Goal: Find specific page/section: Find specific page/section

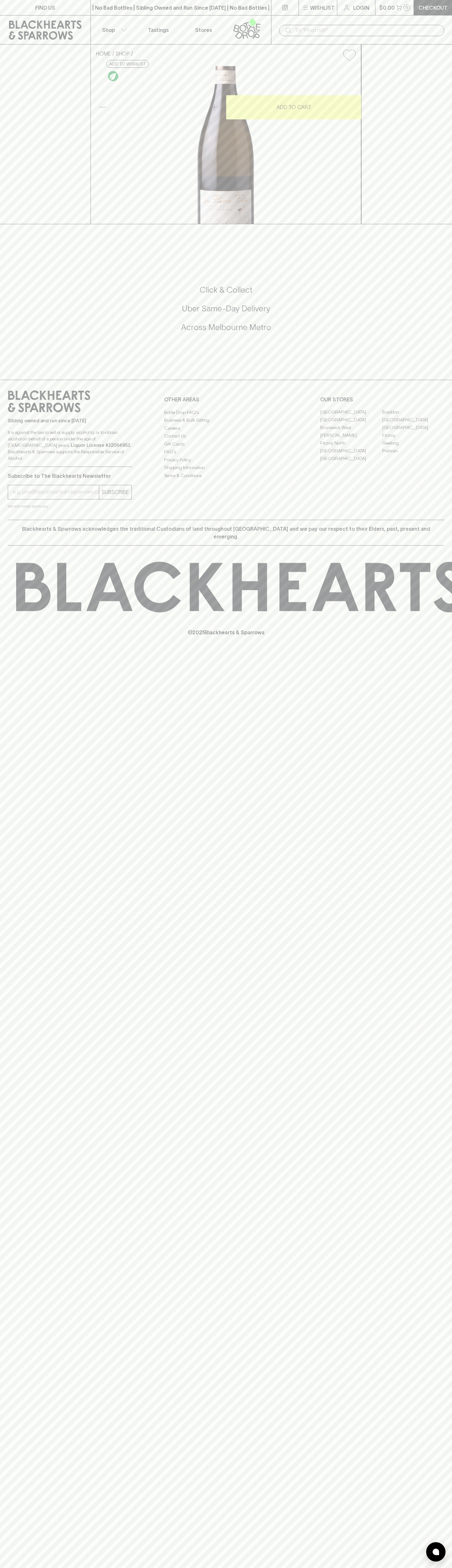
click at [80, 7] on link "FIND US" at bounding box center [45, 7] width 90 height 15
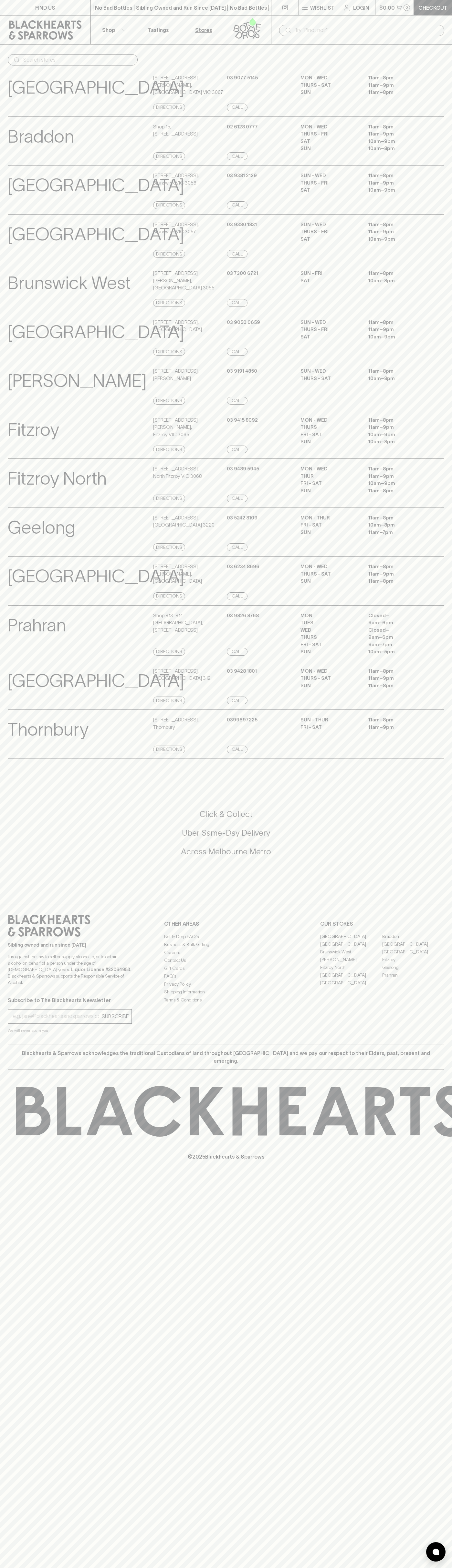
click at [95, 1567] on html "FIND US | No Bad Bottles | Sibling Owned and Run Since 2006 | No Bad Bottles | …" at bounding box center [226, 784] width 452 height 1568
click at [2, 1302] on div "FIND US | No Bad Bottles | Sibling Owned and Run Since 2006 | No Bad Bottles | …" at bounding box center [226, 784] width 452 height 1568
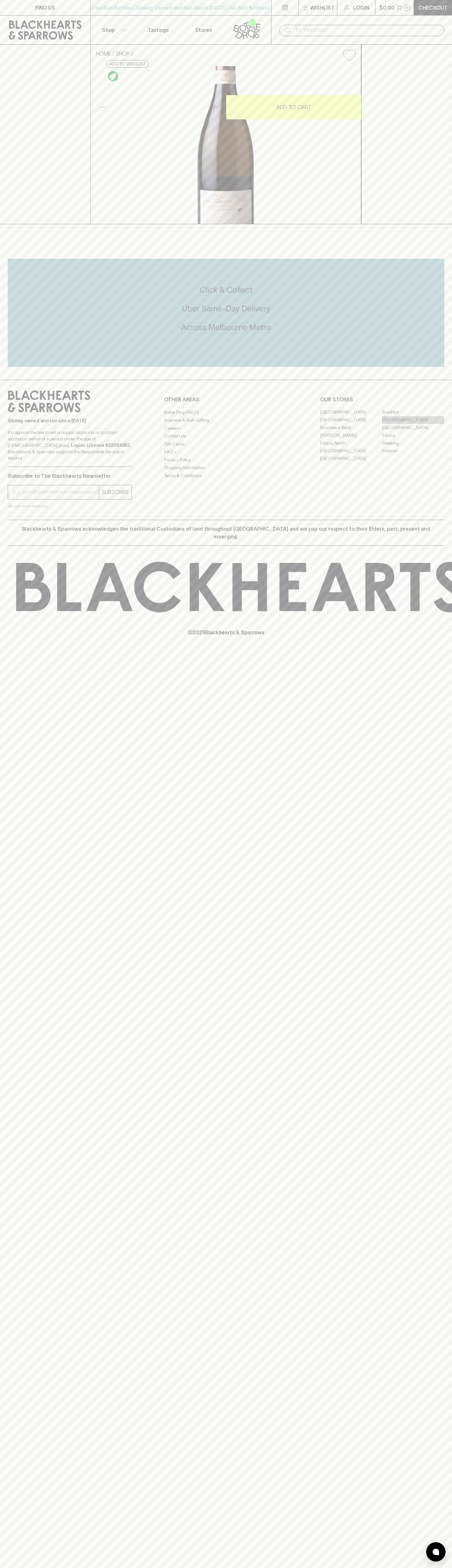
click at [413, 424] on link "[GEOGRAPHIC_DATA]" at bounding box center [413, 420] width 62 height 8
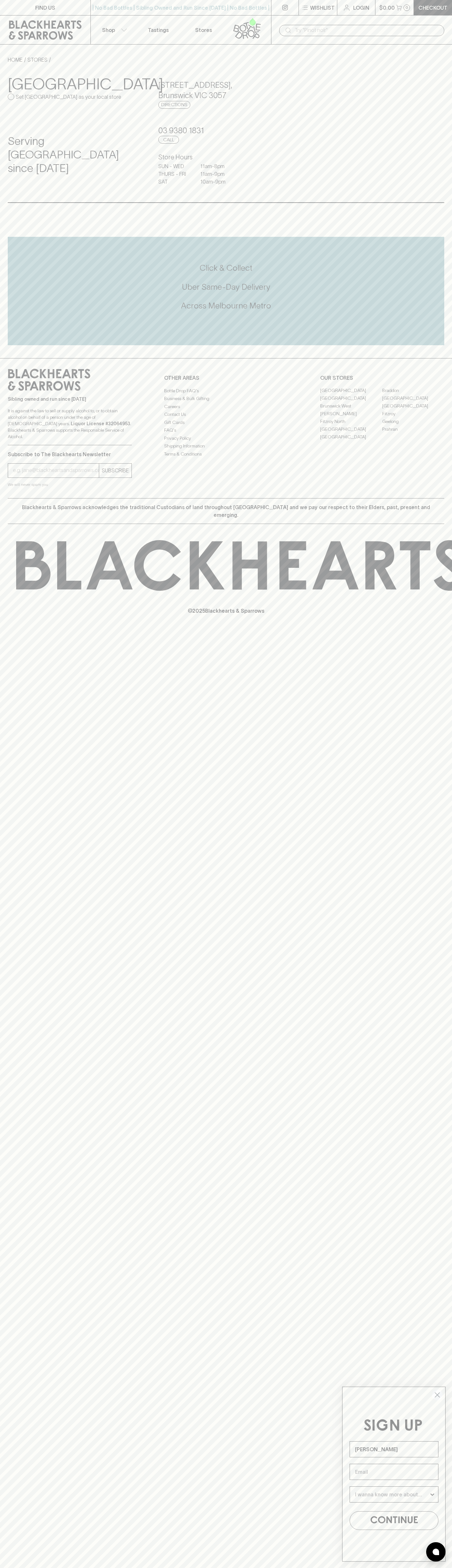
type input "[PERSON_NAME]"
